Goal: Transaction & Acquisition: Book appointment/travel/reservation

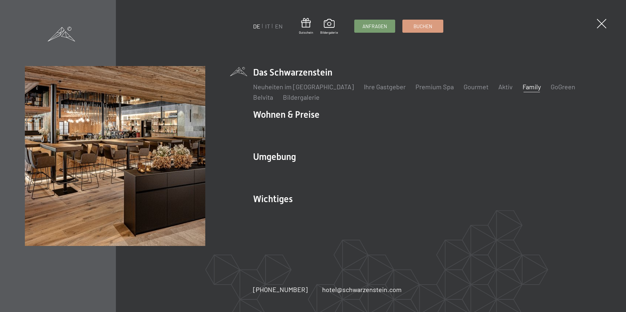
click at [522, 87] on link "Family" at bounding box center [531, 87] width 18 height 8
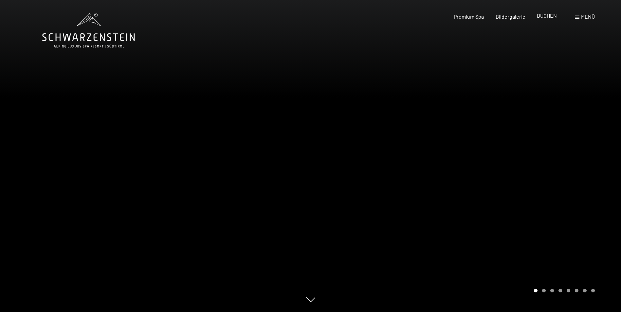
click at [546, 17] on span "BUCHEN" at bounding box center [547, 15] width 20 height 6
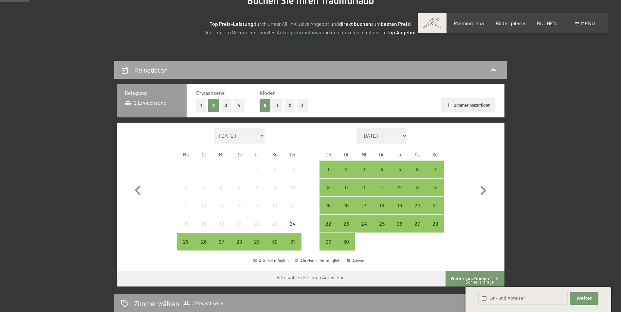
scroll to position [105, 0]
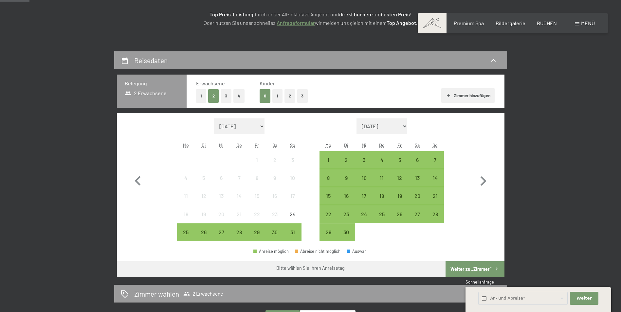
click at [290, 93] on button "2" at bounding box center [289, 95] width 11 height 13
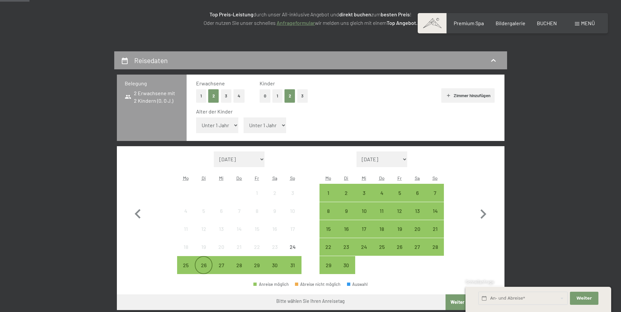
click at [205, 263] on div "26" at bounding box center [203, 271] width 16 height 16
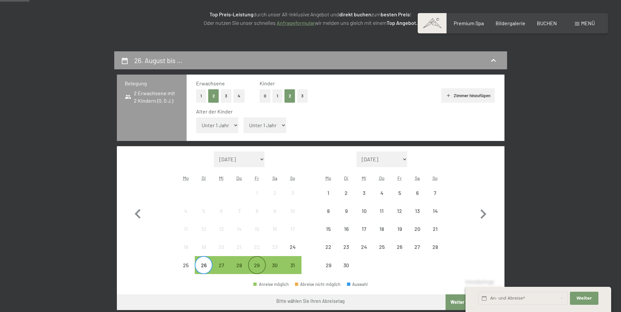
click at [255, 259] on div "29" at bounding box center [257, 265] width 16 height 16
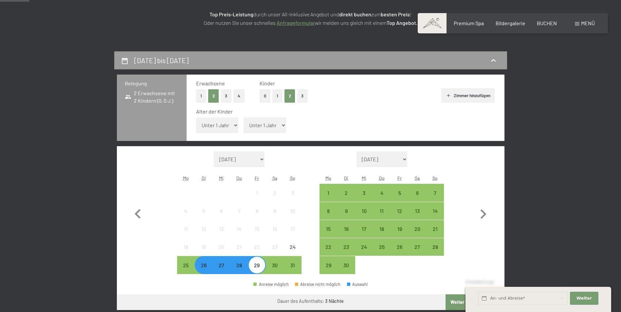
click at [466, 243] on div "Monat/Jahr August 2025 September 2025 Oktober 2025 November 2025 Dezember 2025 …" at bounding box center [310, 213] width 364 height 123
click at [218, 126] on select "Unter 1 Jahr 1 Jahr 2 Jahre 3 Jahre 4 Jahre 5 Jahre 6 Jahre 7 Jahre 8 Jahre 9 J…" at bounding box center [217, 125] width 43 height 16
select select "11"
click at [196, 117] on select "Unter 1 Jahr 1 Jahr 2 Jahre 3 Jahre 4 Jahre 5 Jahre 6 Jahre 7 Jahre 8 Jahre 9 J…" at bounding box center [217, 125] width 43 height 16
click at [274, 124] on select "Unter 1 Jahr 1 Jahr 2 Jahre 3 Jahre 4 Jahre 5 Jahre 6 Jahre 7 Jahre 8 Jahre 9 J…" at bounding box center [264, 125] width 43 height 16
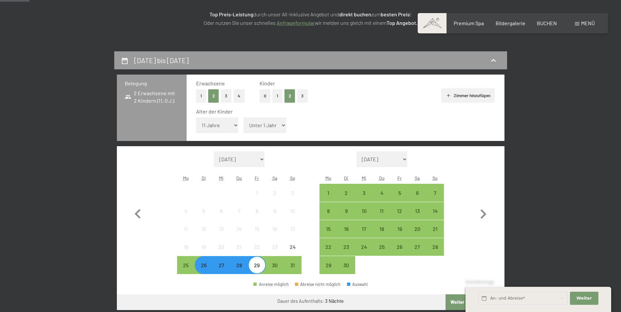
select select "9"
click at [243, 117] on select "Unter 1 Jahr 1 Jahr 2 Jahre 3 Jahre 4 Jahre 5 Jahre 6 Jahre 7 Jahre 8 Jahre 9 J…" at bounding box center [264, 125] width 43 height 16
click at [453, 300] on button "Weiter zu „Zimmer“" at bounding box center [474, 303] width 59 height 16
